Goal: Information Seeking & Learning: Find specific fact

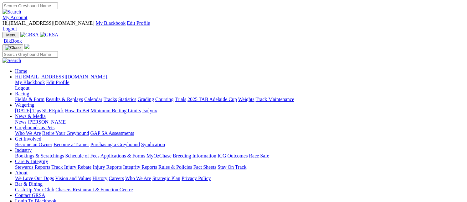
click at [29, 91] on link "Racing" at bounding box center [22, 93] width 14 height 5
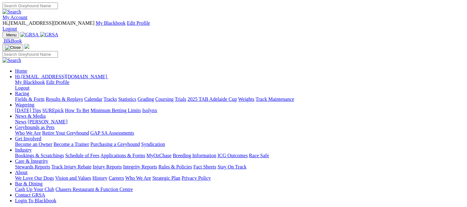
click at [29, 91] on link "Racing" at bounding box center [22, 93] width 14 height 5
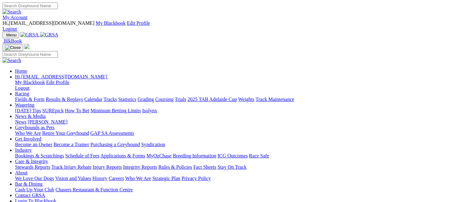
click at [83, 96] on link "Results & Replays" at bounding box center [64, 98] width 37 height 5
